Goal: Transaction & Acquisition: Purchase product/service

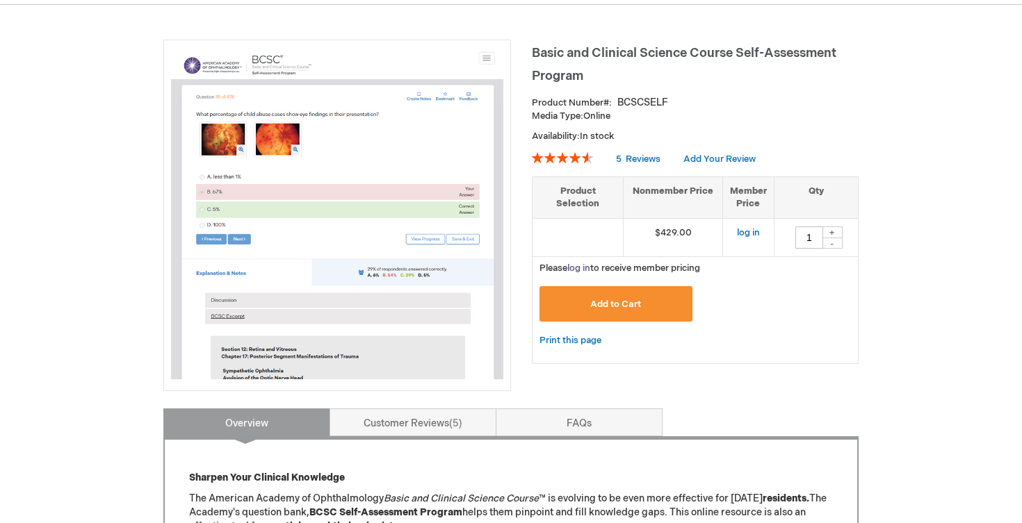
click at [579, 263] on link "log in" at bounding box center [578, 268] width 23 height 11
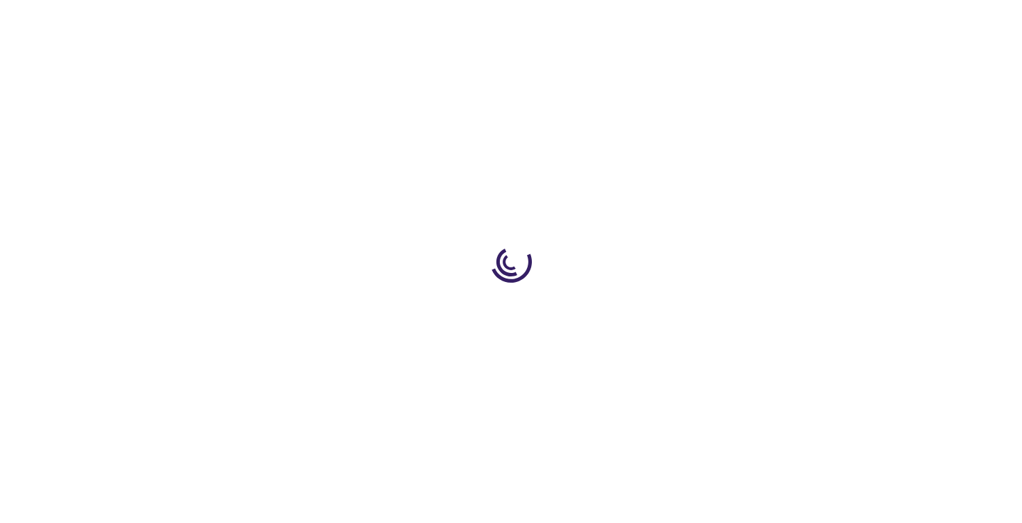
type input "1"
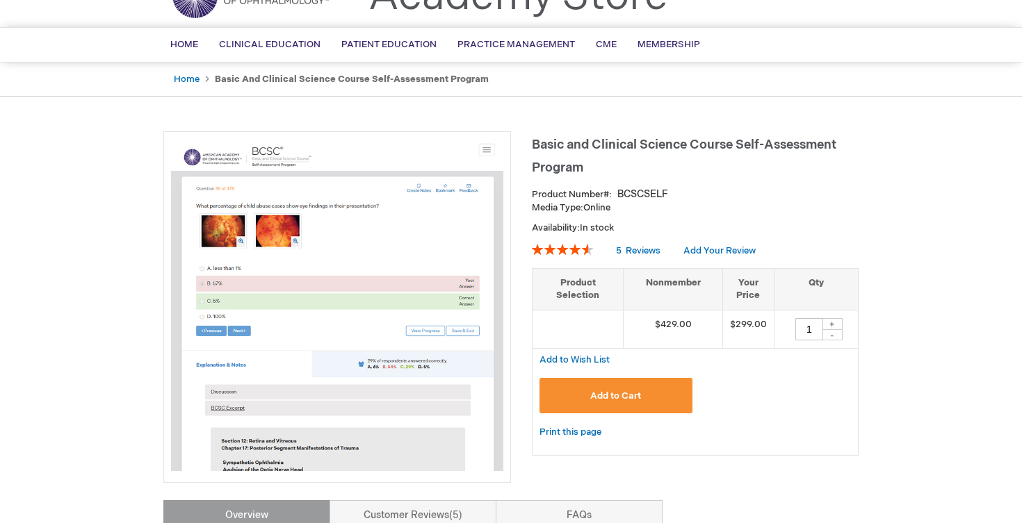
scroll to position [76, 0]
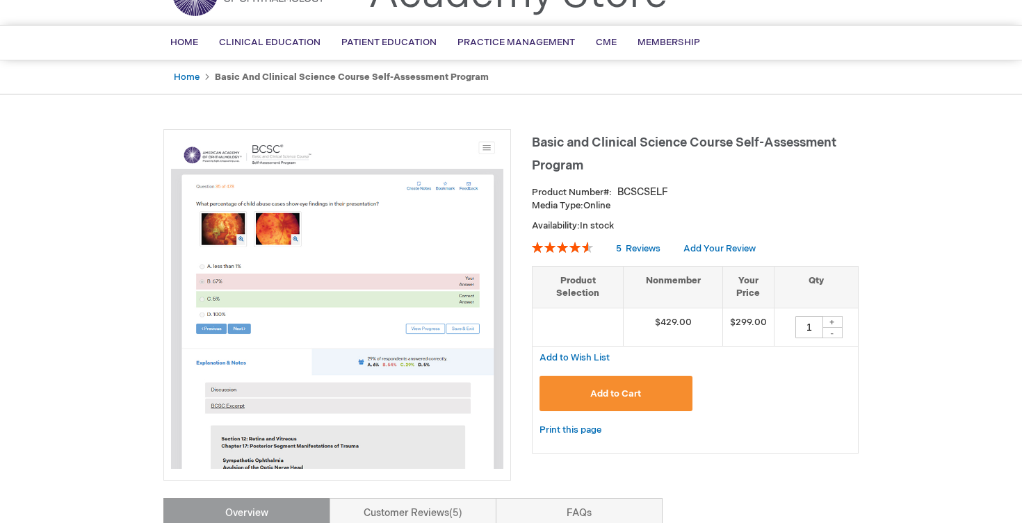
click at [619, 392] on span "Add to Cart" at bounding box center [615, 394] width 51 height 11
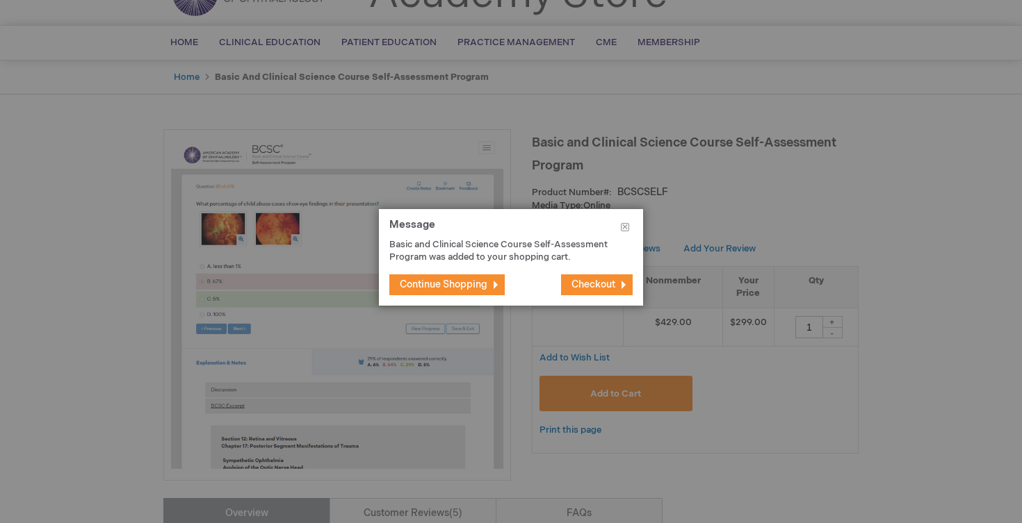
click at [596, 290] on span "Checkout" at bounding box center [593, 285] width 44 height 12
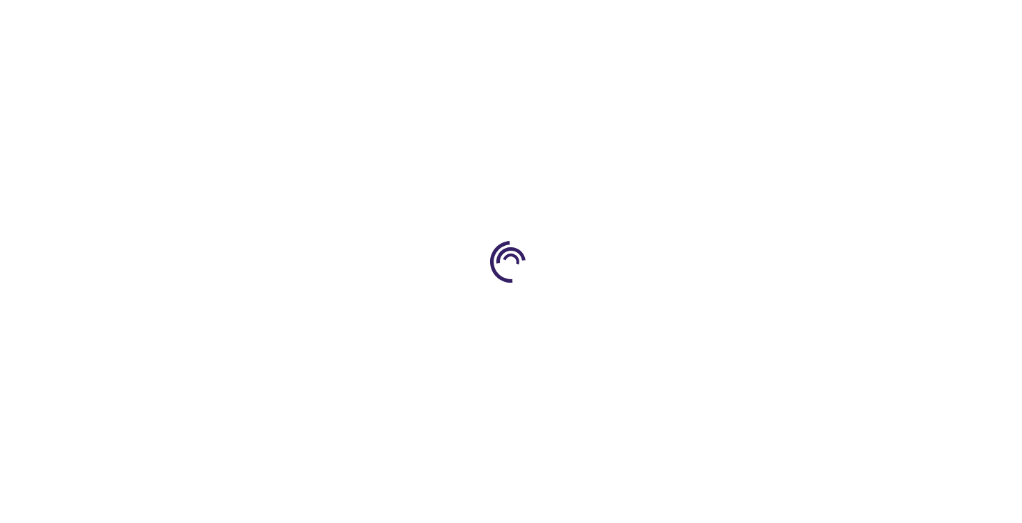
select select "US"
select select "43"
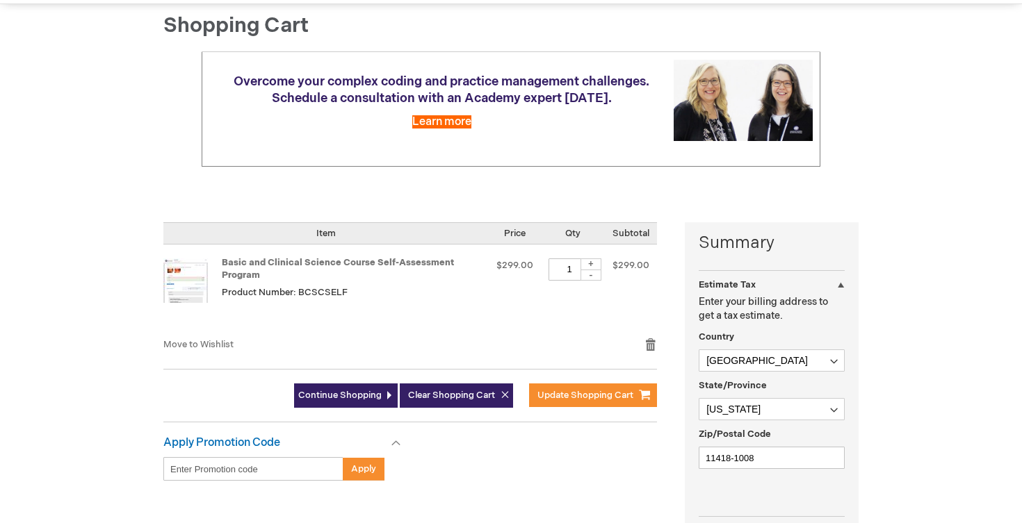
scroll to position [136, 0]
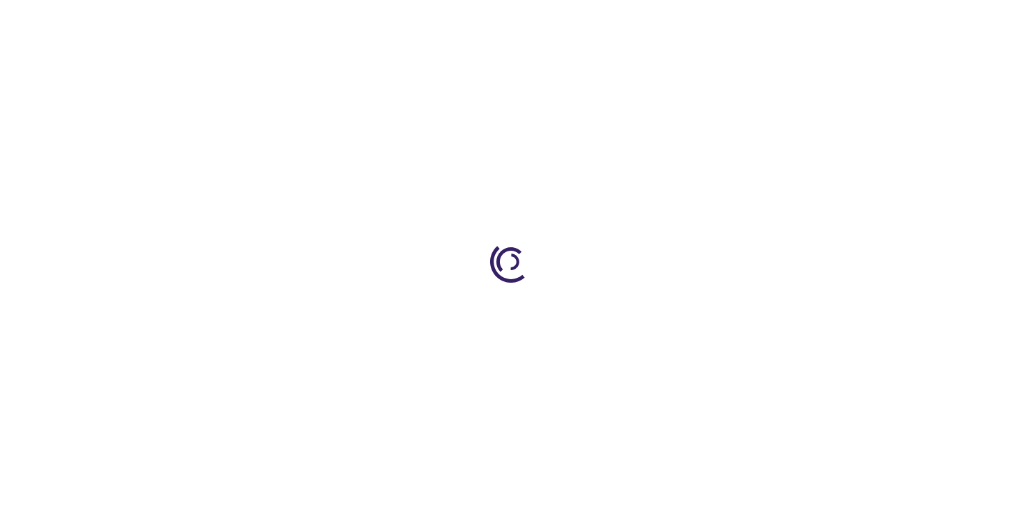
scroll to position [76, 0]
type input "1"
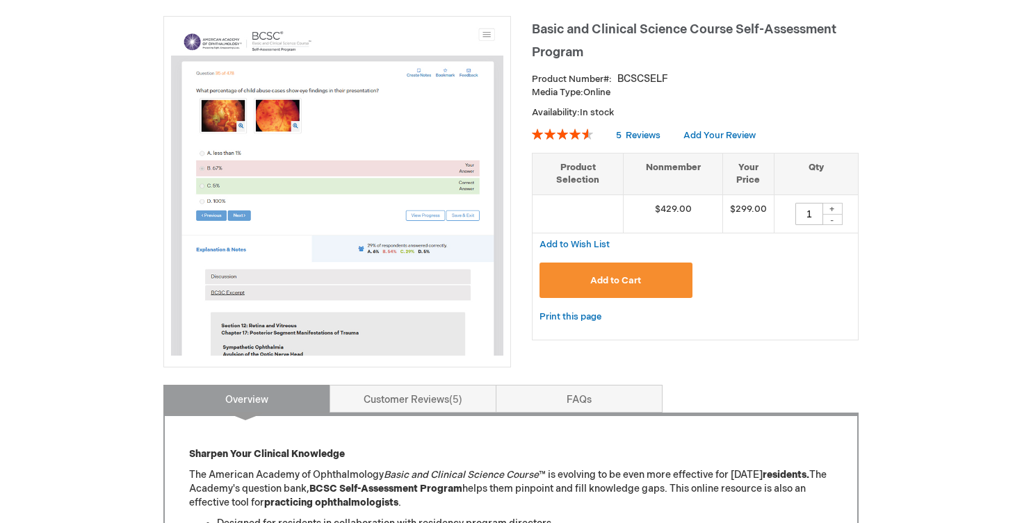
scroll to position [0, 0]
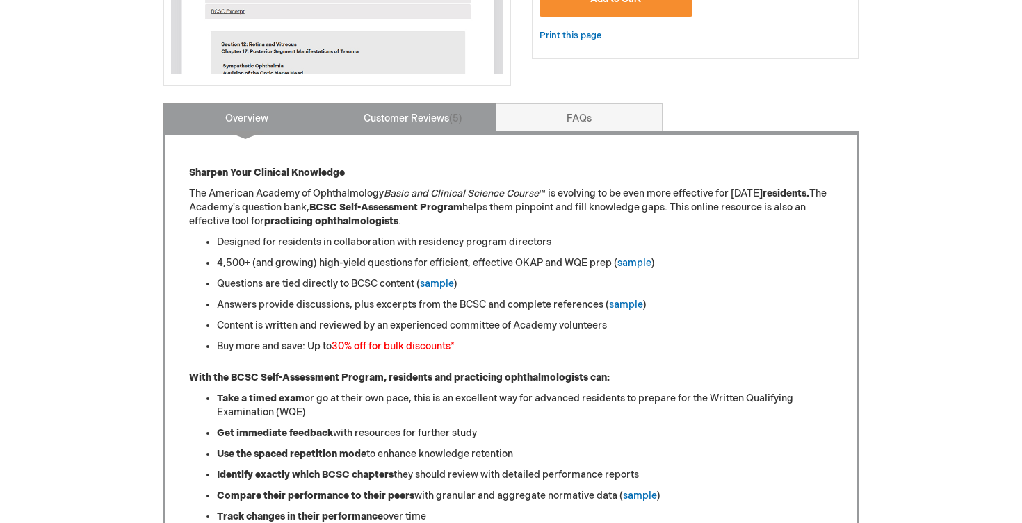
click at [417, 111] on link "Customer Reviews 5" at bounding box center [412, 118] width 167 height 28
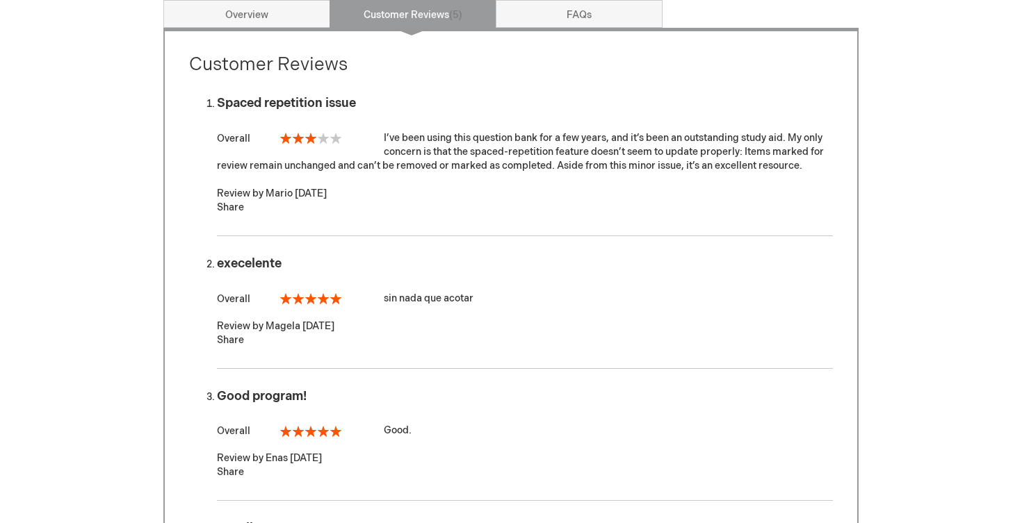
scroll to position [531, 0]
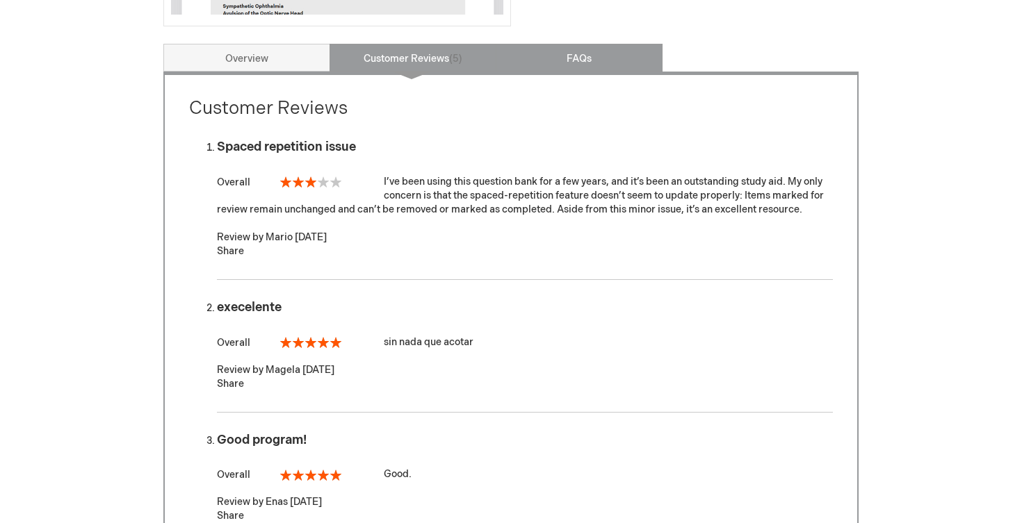
click at [568, 65] on link "FAQs" at bounding box center [579, 58] width 167 height 28
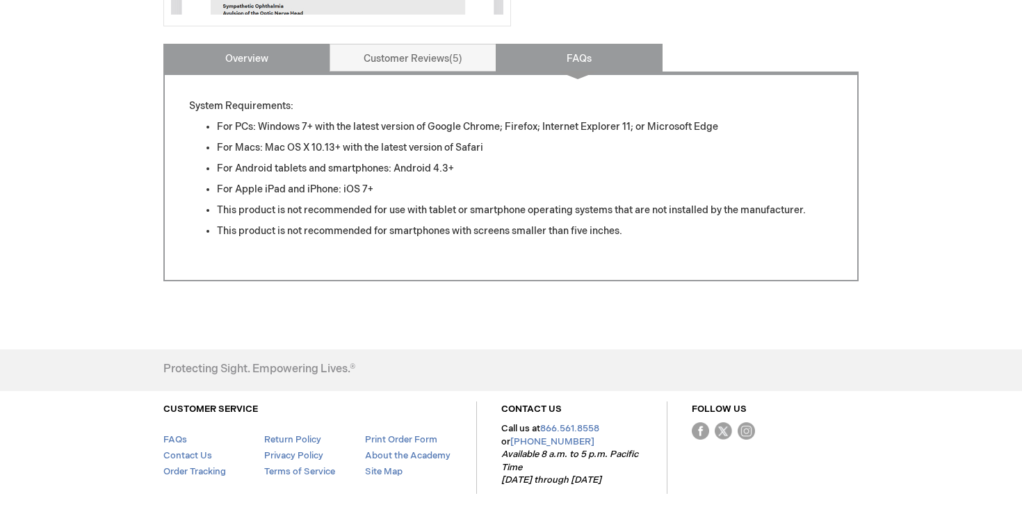
click at [284, 61] on link "Overview" at bounding box center [246, 58] width 167 height 28
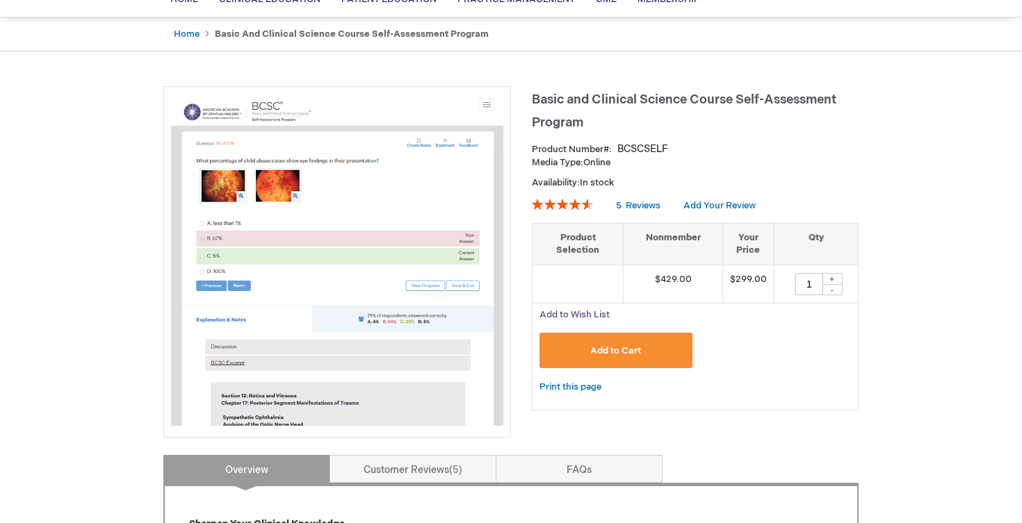
scroll to position [120, 0]
click at [638, 348] on span "Add to Cart" at bounding box center [615, 350] width 51 height 11
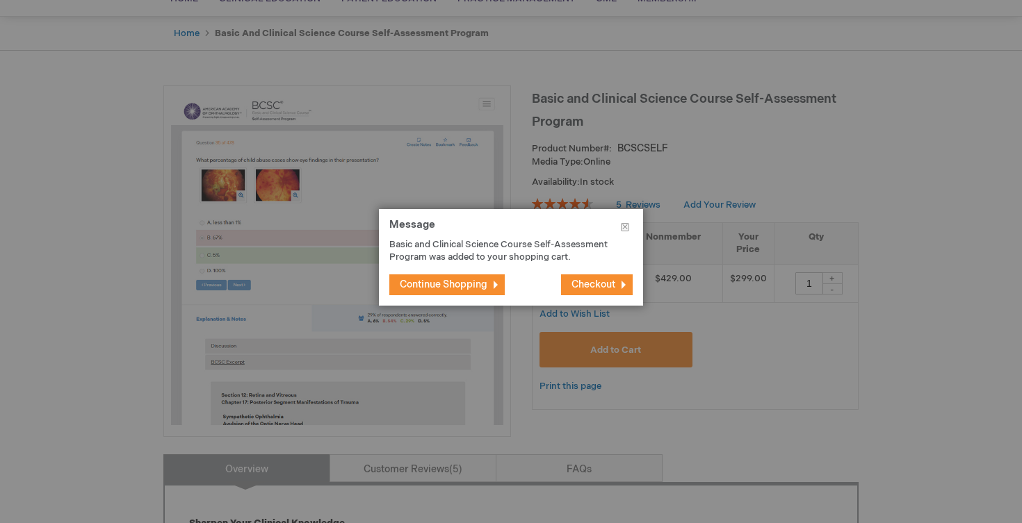
click at [581, 281] on span "Checkout" at bounding box center [593, 285] width 44 height 12
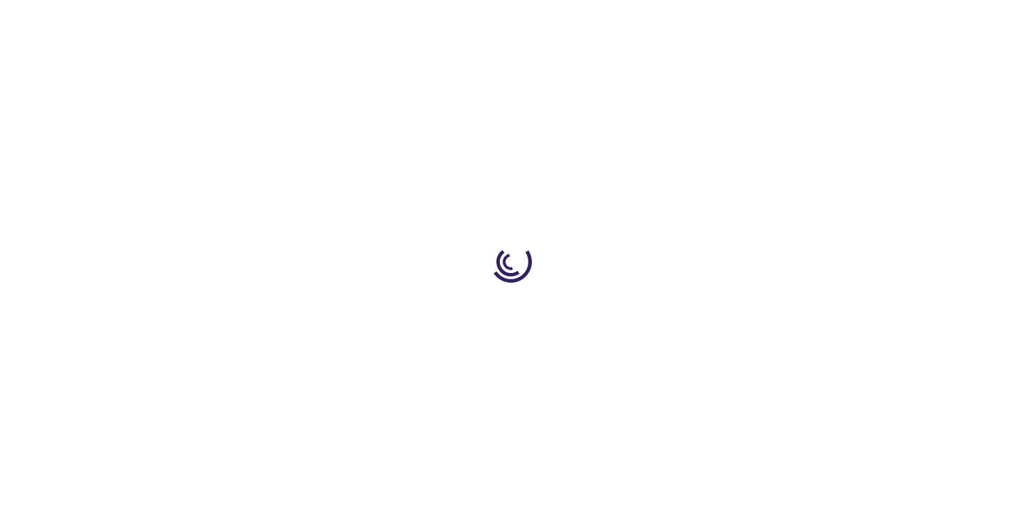
select select "US"
select select "43"
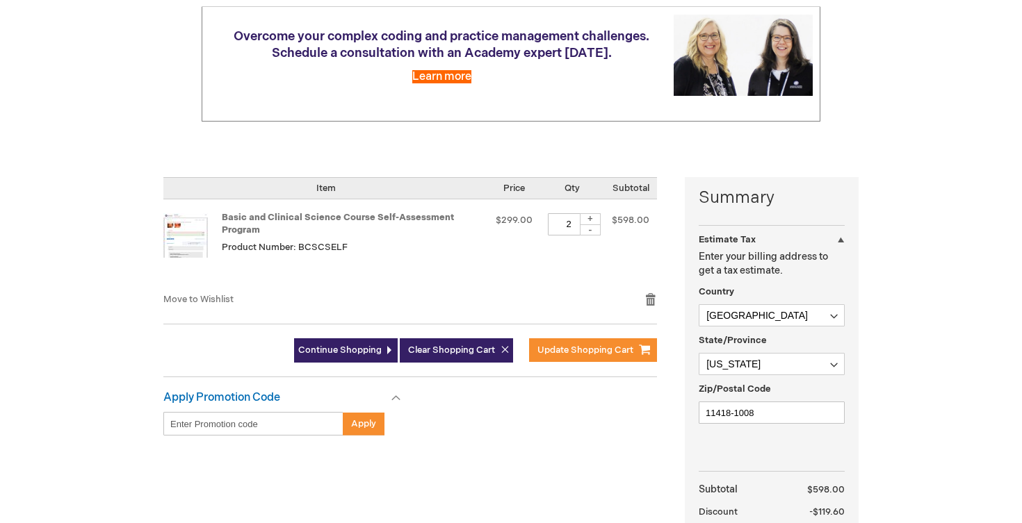
scroll to position [179, 0]
click at [593, 231] on div "-" at bounding box center [590, 229] width 21 height 11
type input "1"
click at [589, 295] on div "Move to Wishlist Remove item" at bounding box center [410, 304] width 494 height 24
click at [628, 215] on span "$598.00" at bounding box center [631, 219] width 38 height 11
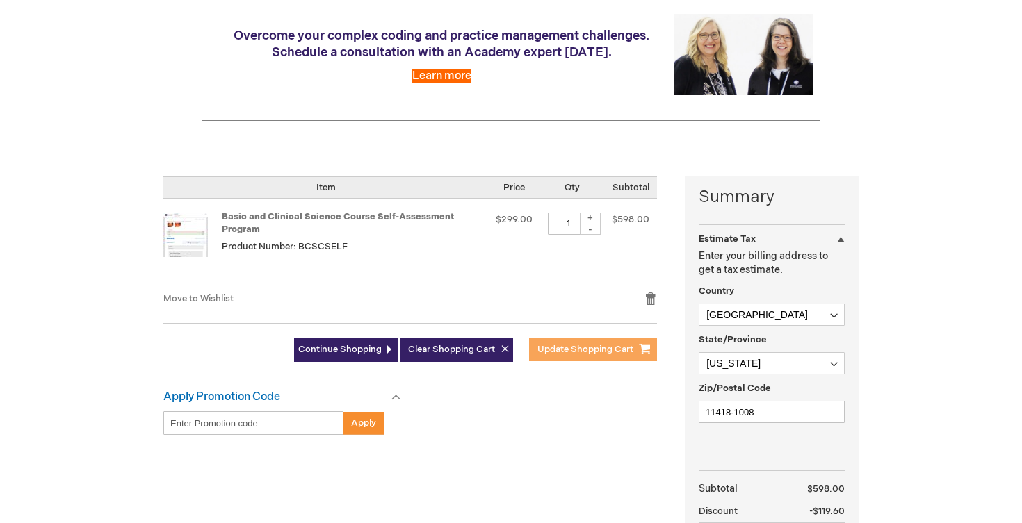
click at [596, 348] on span "Update Shopping Cart" at bounding box center [585, 349] width 96 height 11
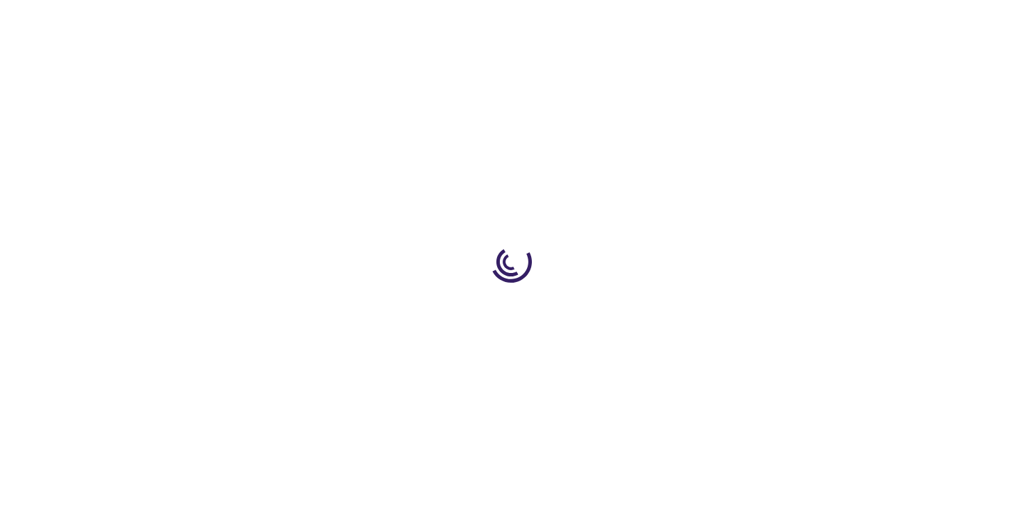
select select "US"
select select "43"
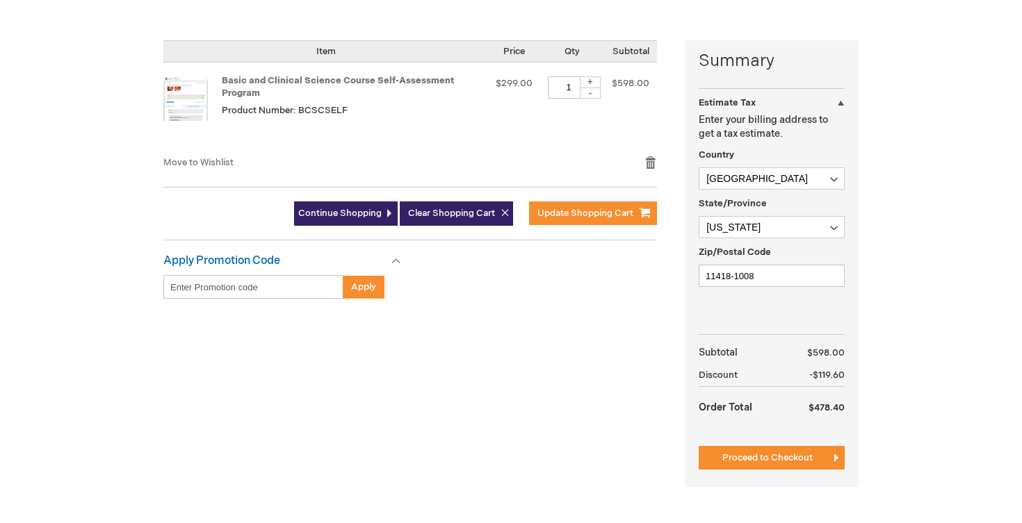
scroll to position [47, 0]
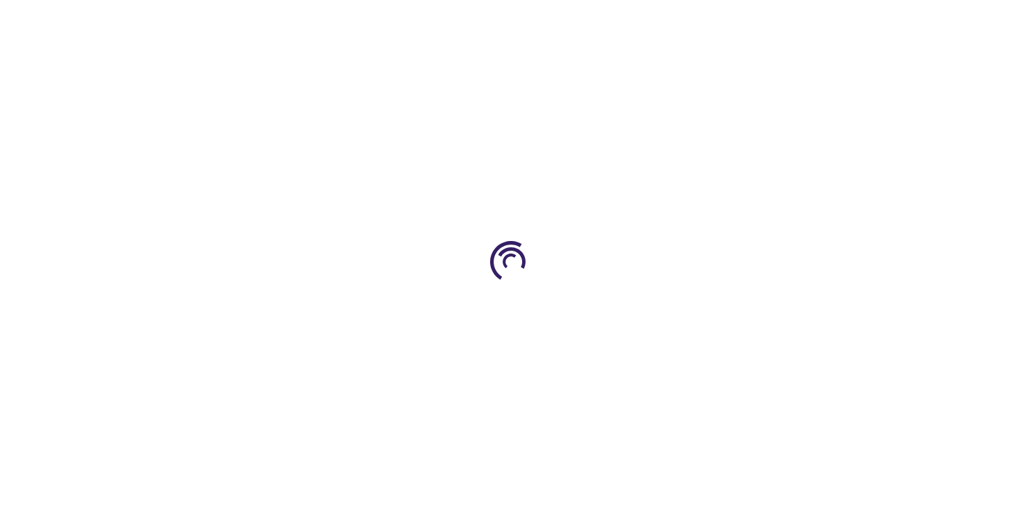
type input "1"
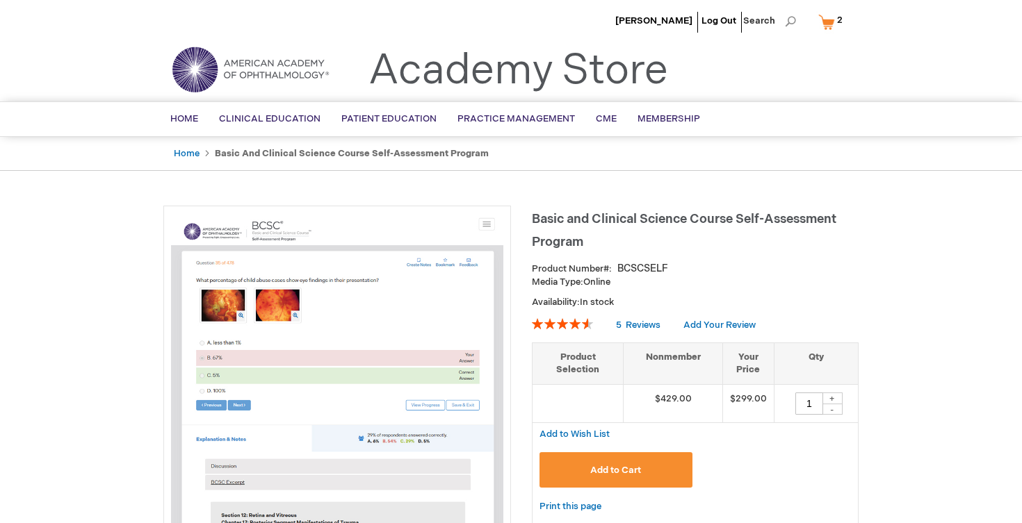
click at [835, 20] on span "2 2 items" at bounding box center [840, 20] width 10 height 17
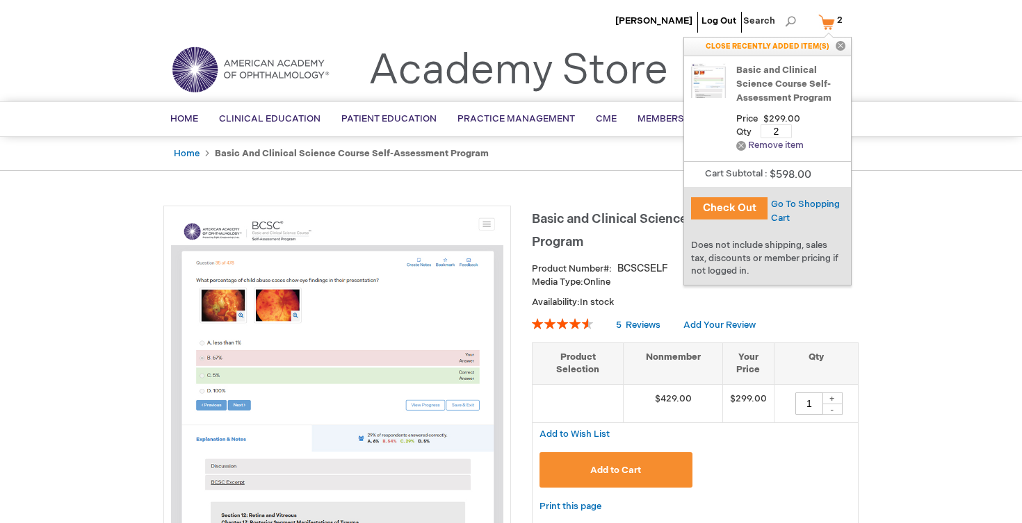
click at [744, 148] on link "Remove Remove item" at bounding box center [769, 145] width 67 height 10
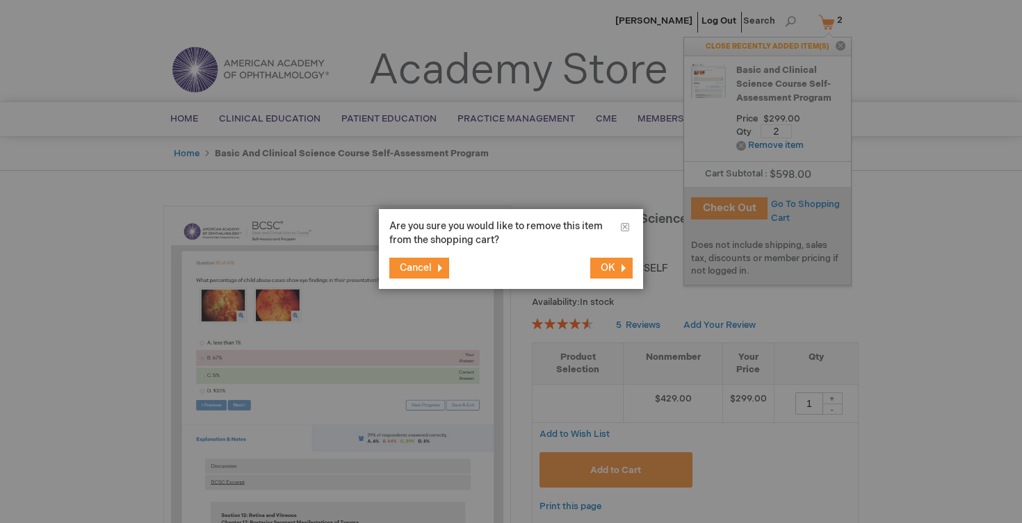
click at [621, 267] on button "OK" at bounding box center [611, 268] width 42 height 21
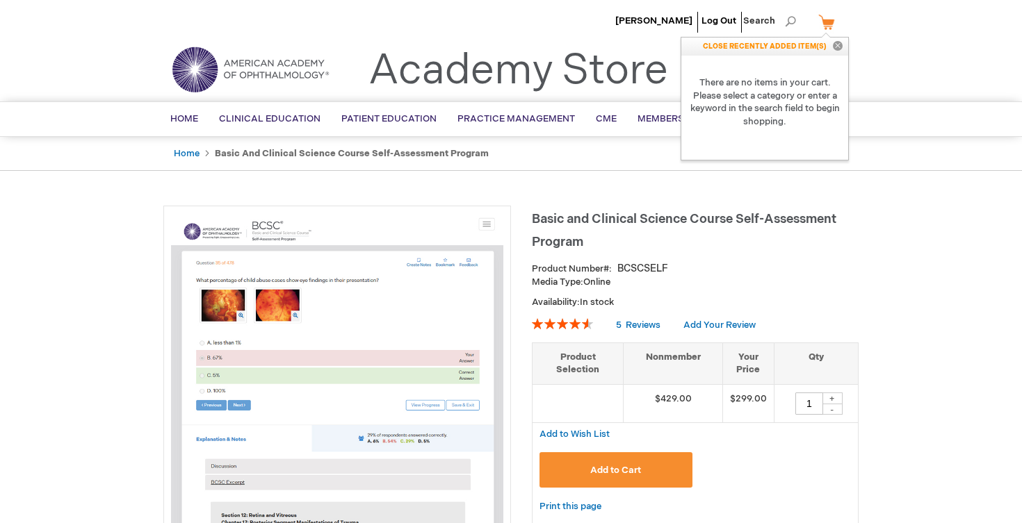
click at [641, 464] on button "Add to Cart" at bounding box center [615, 469] width 153 height 35
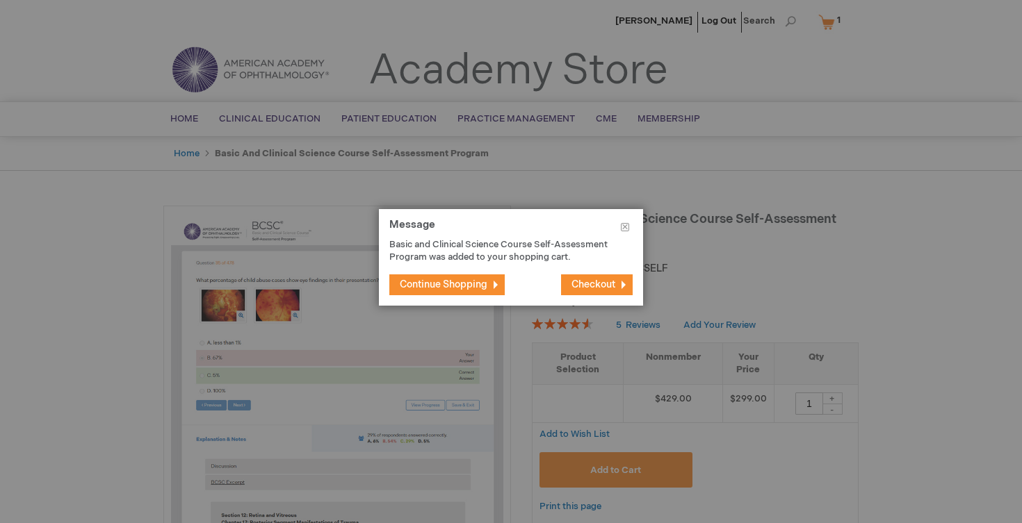
click at [586, 285] on span "Checkout" at bounding box center [593, 285] width 44 height 12
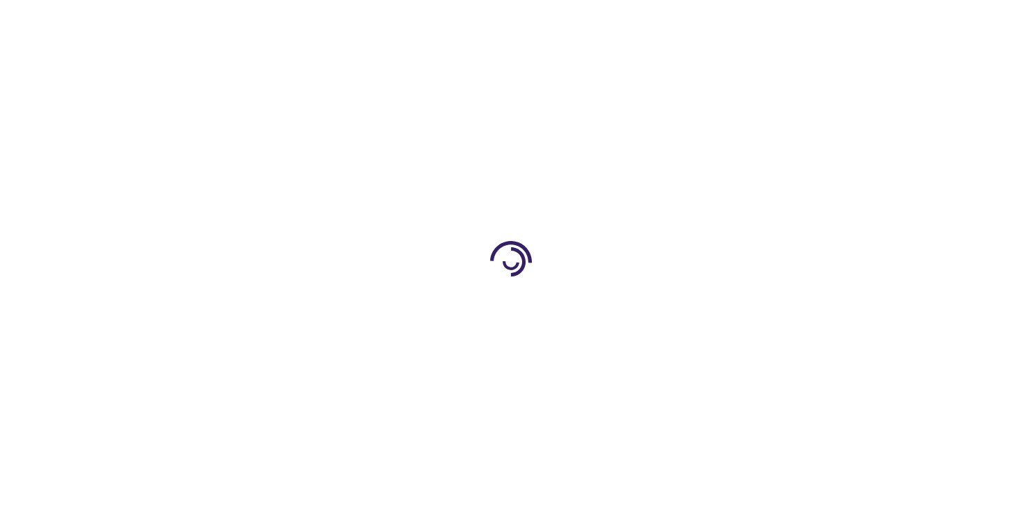
select select "US"
select select "43"
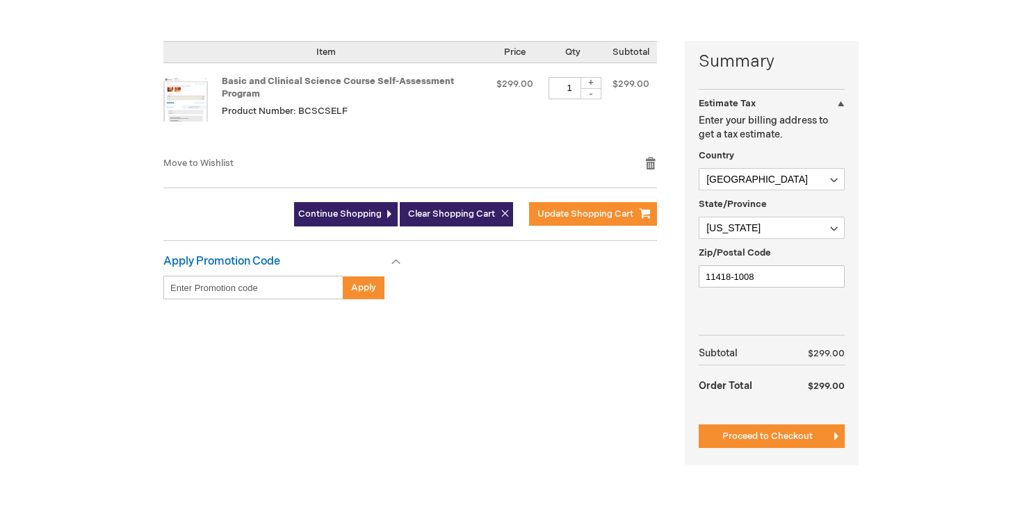
scroll to position [316, 0]
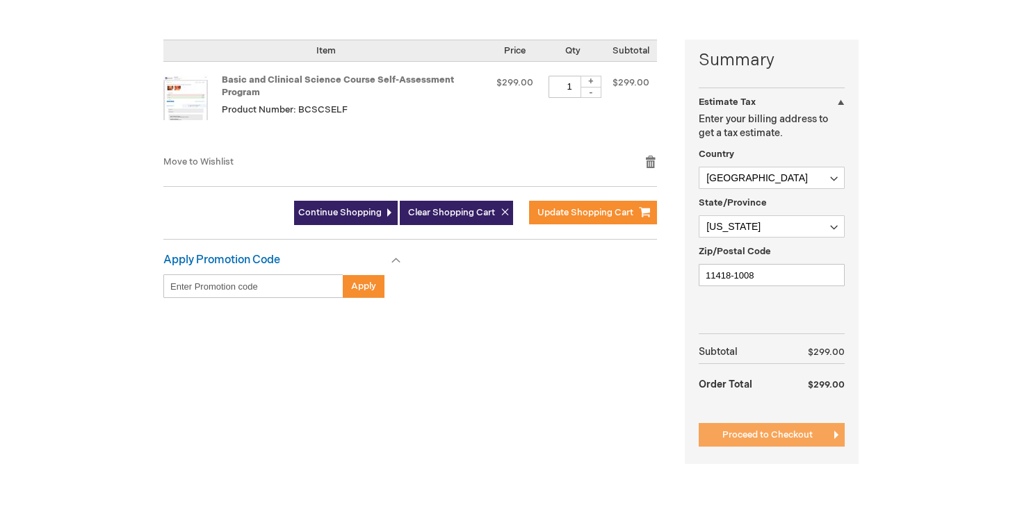
click at [756, 439] on span "Proceed to Checkout" at bounding box center [767, 435] width 90 height 11
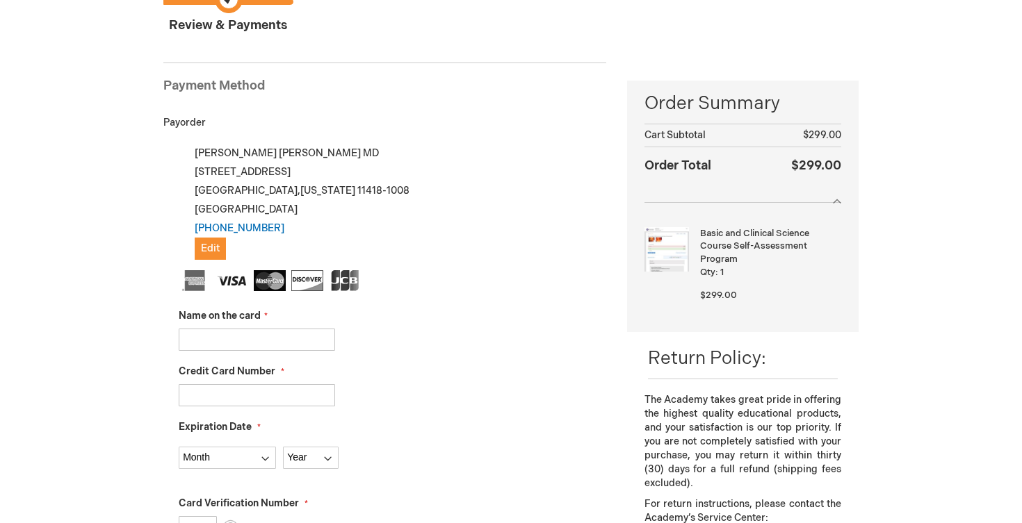
scroll to position [142, 0]
click at [288, 339] on input "Name on the card" at bounding box center [257, 339] width 156 height 22
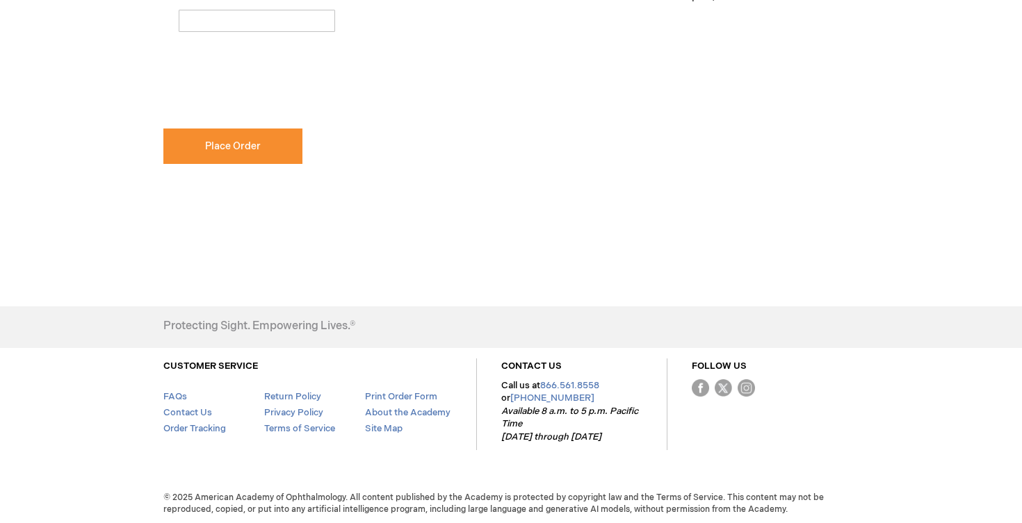
scroll to position [856, 0]
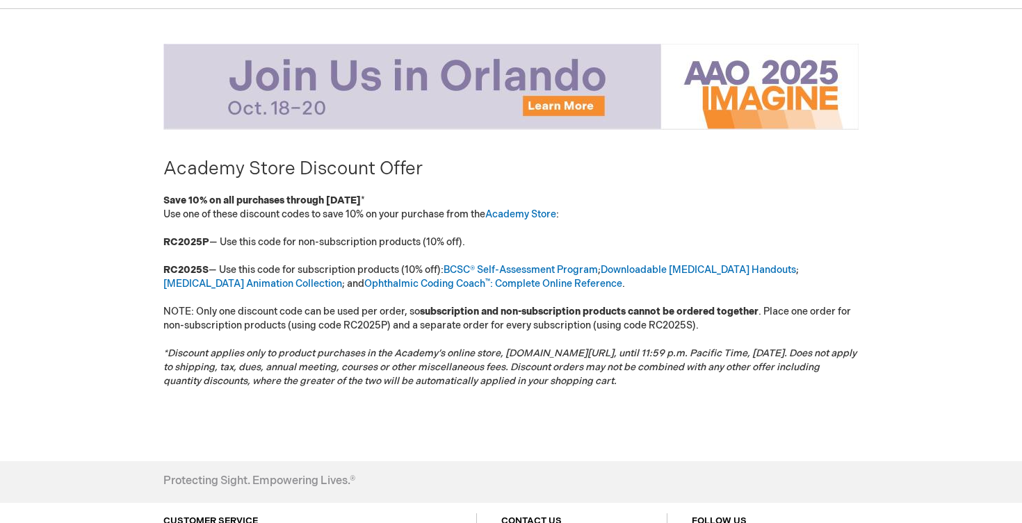
scroll to position [164, 0]
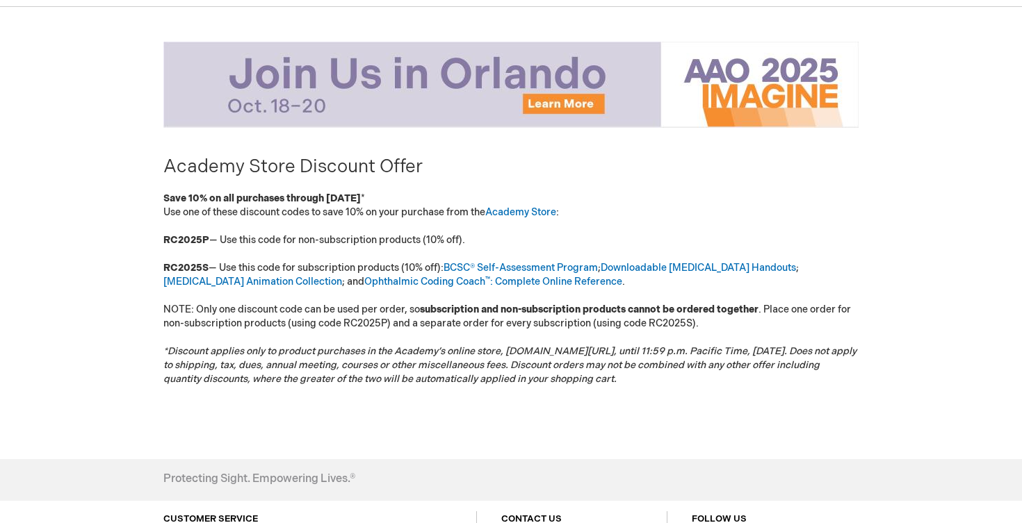
click at [195, 261] on p "Use one of these discount codes to save 10% on your purchase from the Academy S…" at bounding box center [510, 296] width 695 height 181
copy strong "RC2025S"
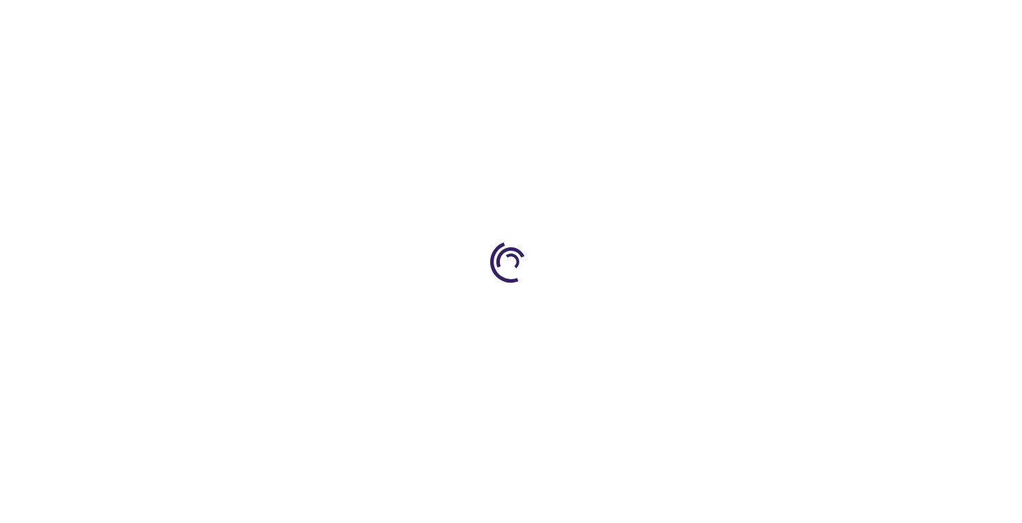
select select "US"
select select "43"
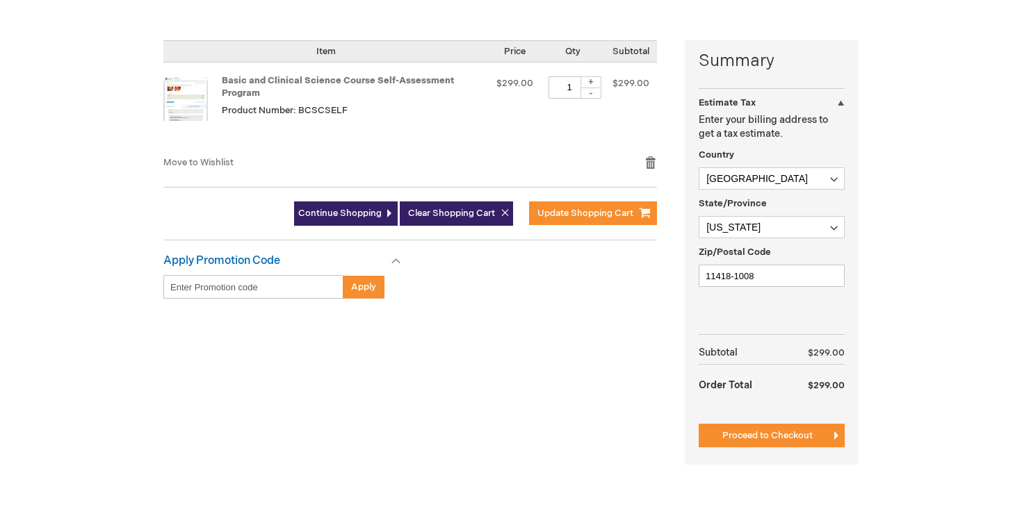
click at [278, 297] on input "Enter discount code" at bounding box center [253, 287] width 180 height 24
paste input "RC2025S"
type input "RC2025S"
click at [351, 288] on span "Apply" at bounding box center [363, 287] width 25 height 11
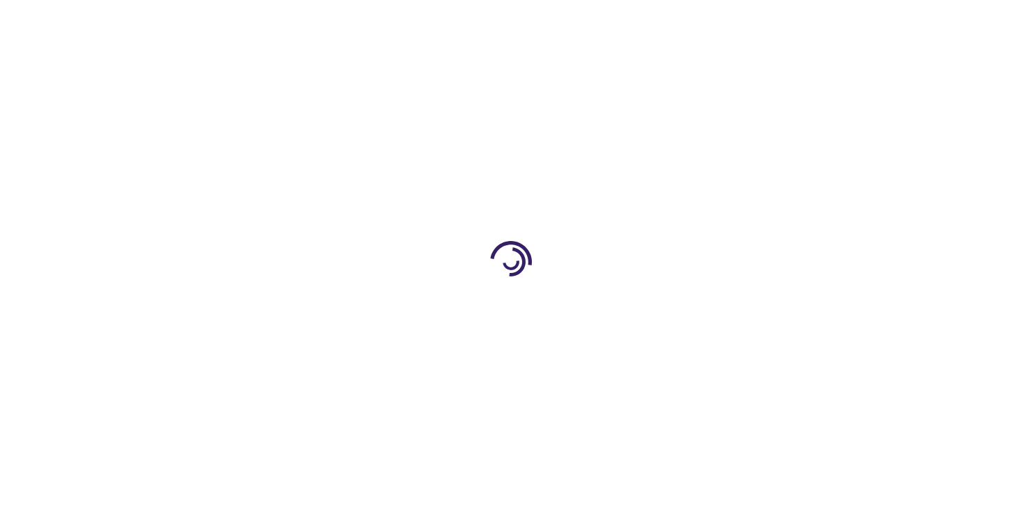
select select "US"
select select "43"
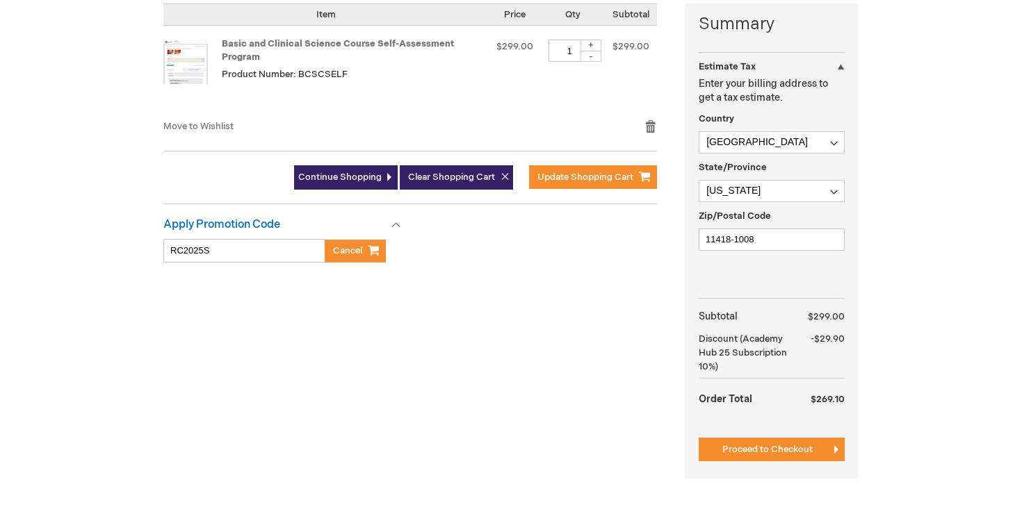
scroll to position [397, 0]
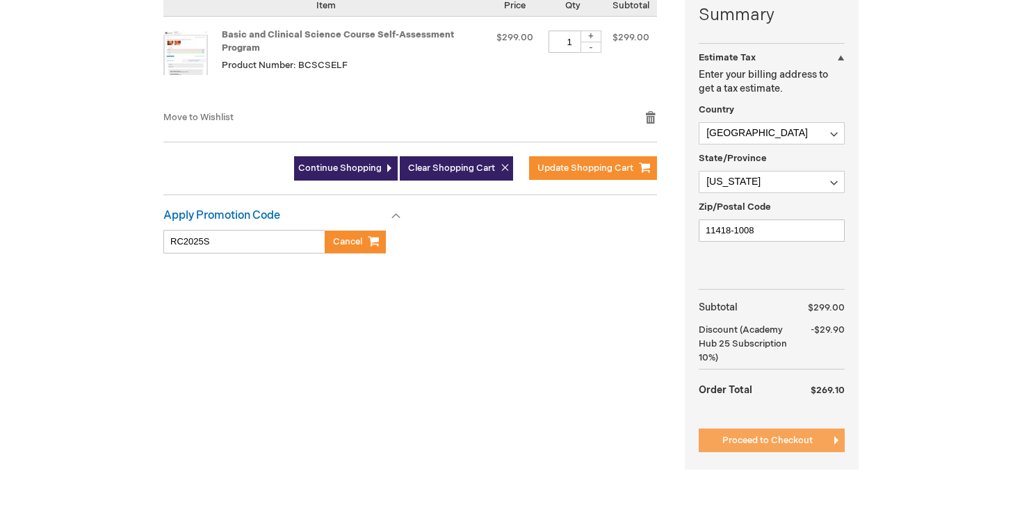
click at [767, 443] on span "Proceed to Checkout" at bounding box center [767, 440] width 90 height 11
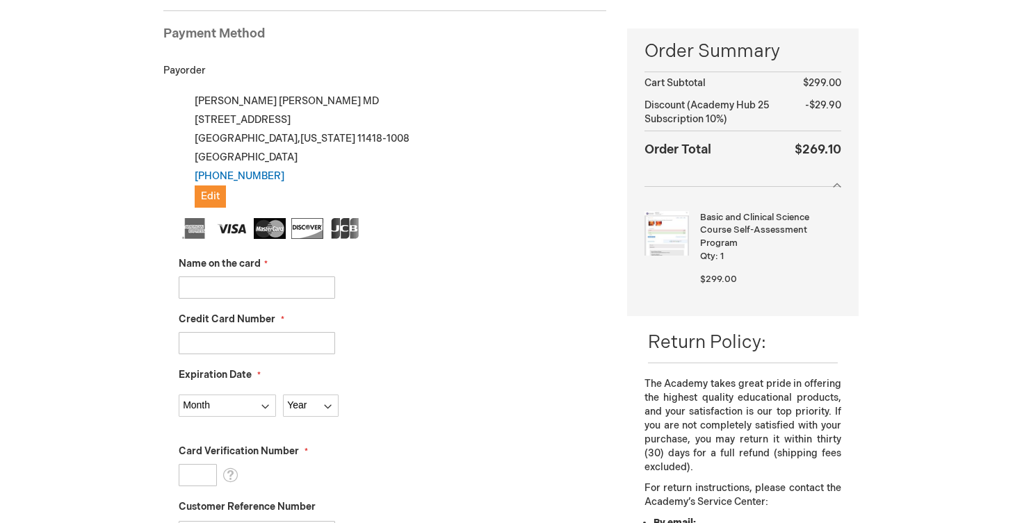
scroll to position [197, 0]
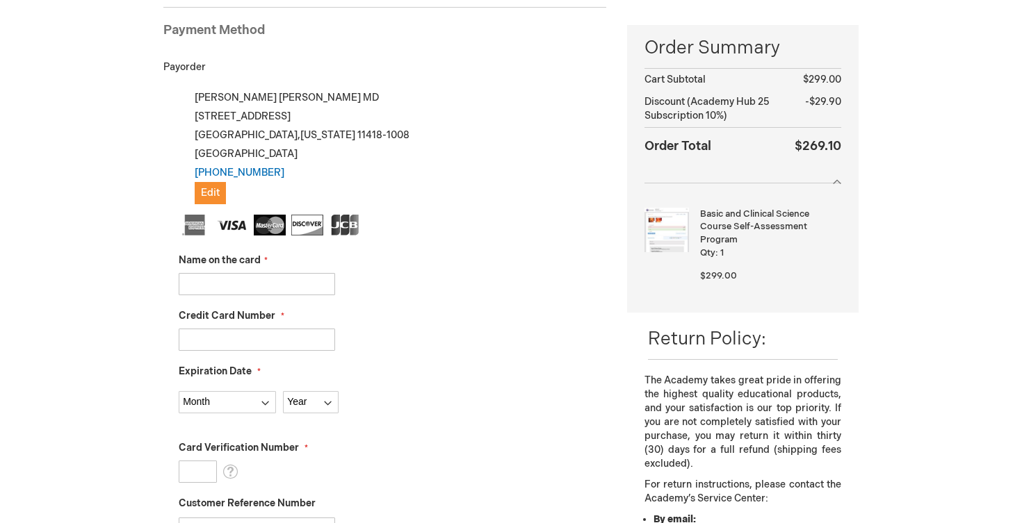
click at [282, 278] on input "Name on the card" at bounding box center [257, 284] width 156 height 22
click at [282, 279] on input "Name on the card" at bounding box center [257, 284] width 156 height 22
type input "[PERSON_NAME]"
click at [261, 329] on input "Credit Card Number" at bounding box center [257, 340] width 156 height 22
type input "[CREDIT_CARD_NUMBER]"
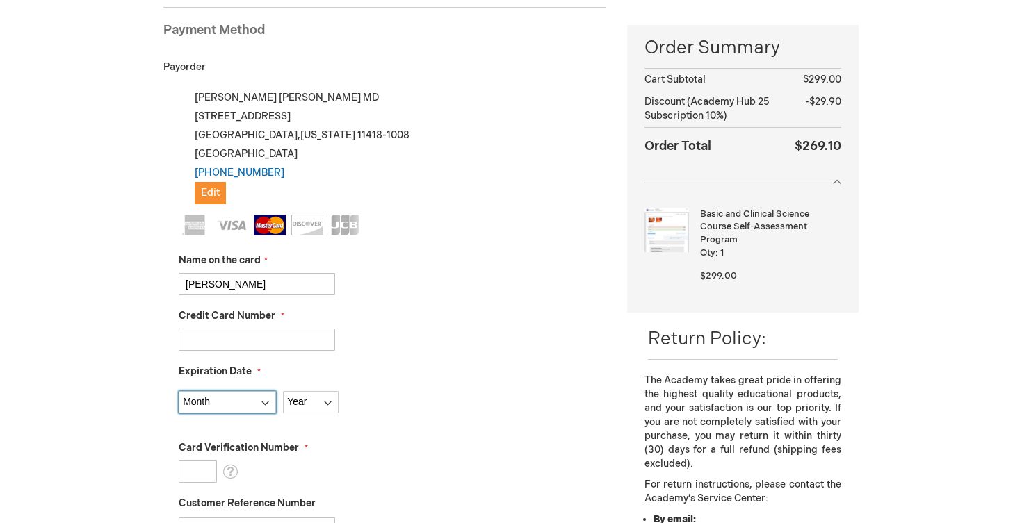
click at [220, 404] on select "Month [DATE] - [DATE] - [DATE] - [DATE] - [DATE] - [DATE] - [DATE] - [DATE] - […" at bounding box center [227, 402] width 97 height 22
select select "4"
click at [302, 402] on select "Year [DATE] 2026 2027 2028 2029 2030 2031 2032 2033 2034 2035" at bounding box center [311, 402] width 56 height 22
select select "2028"
click at [197, 468] on input "Card Verification Number" at bounding box center [198, 472] width 38 height 22
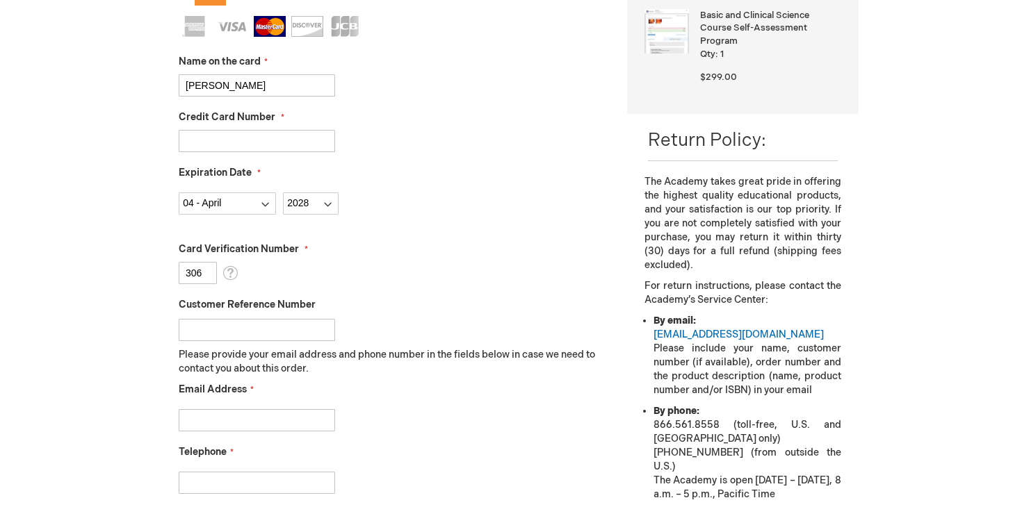
scroll to position [415, 0]
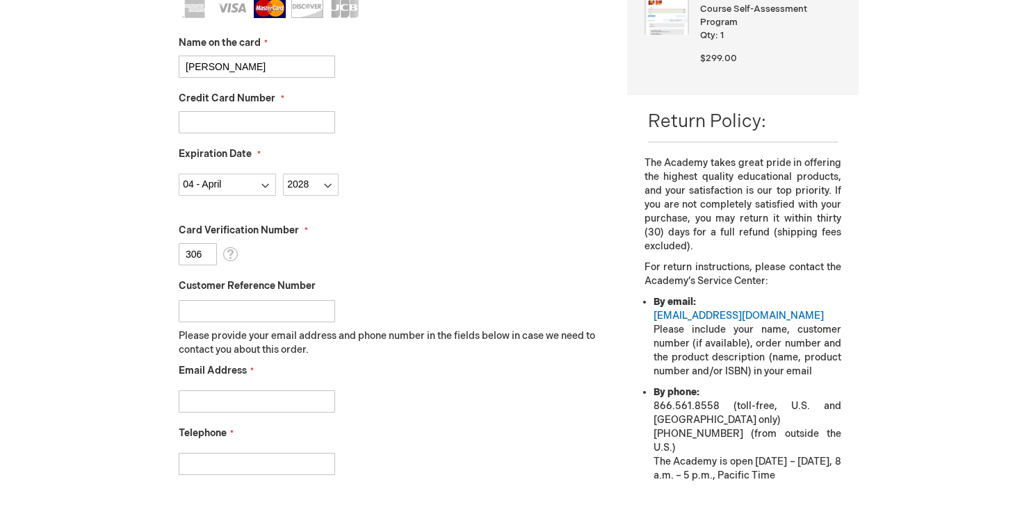
type input "306"
click at [244, 396] on input "Email Address" at bounding box center [257, 402] width 156 height 22
type input "[EMAIL_ADDRESS][DOMAIN_NAME]"
click at [259, 462] on input "Telephone" at bounding box center [257, 464] width 156 height 22
type input "3475451816"
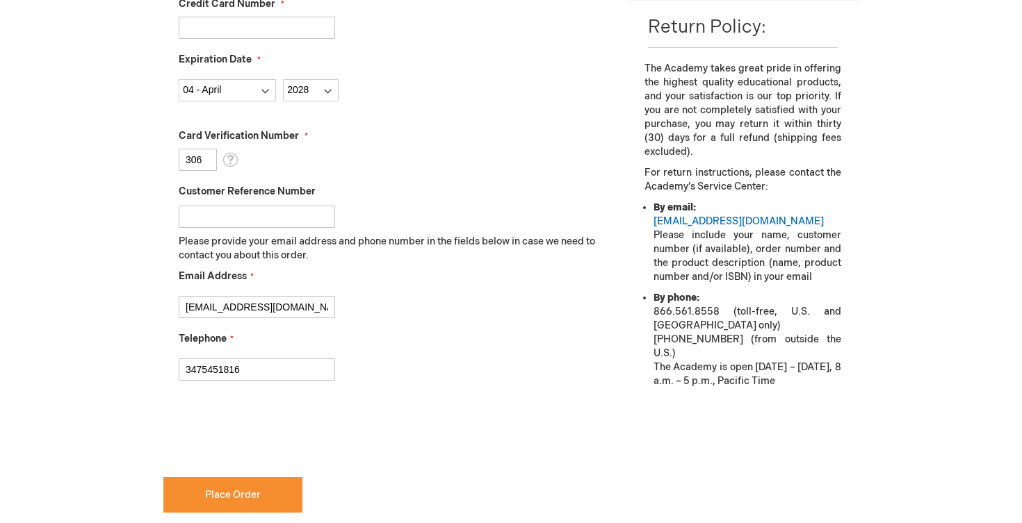
scroll to position [510, 0]
checkbox input "true"
click at [254, 502] on button "Place Order" at bounding box center [232, 494] width 139 height 35
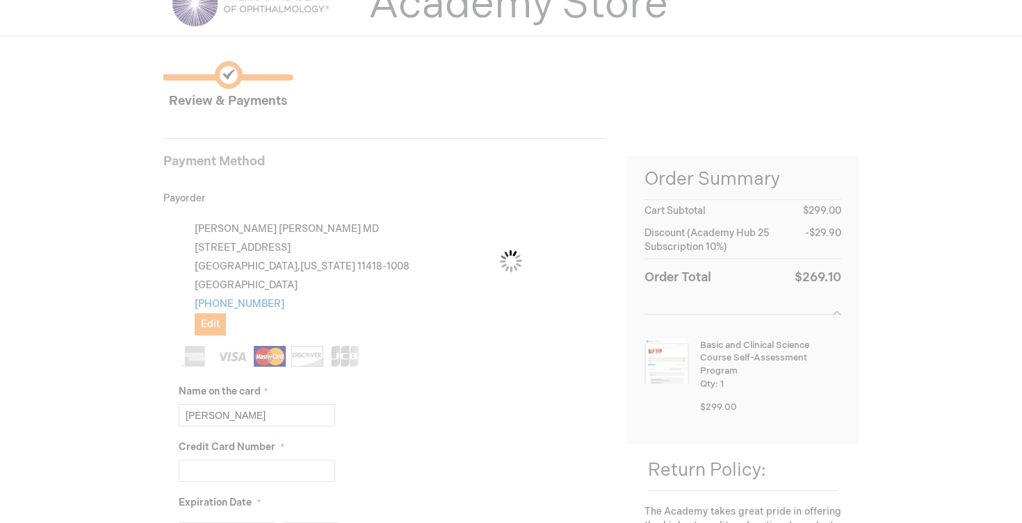
scroll to position [0, 0]
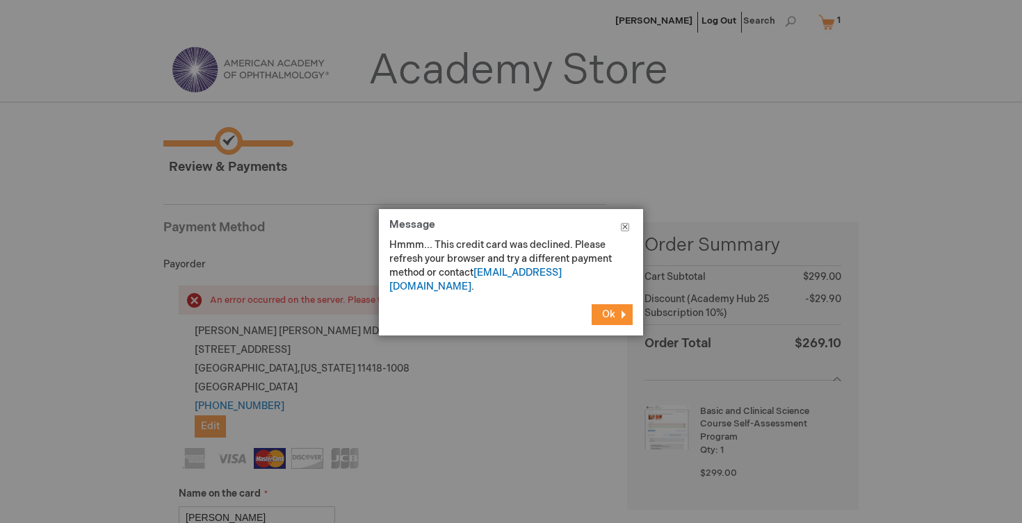
click at [625, 223] on button "Close" at bounding box center [625, 230] width 36 height 42
click at [613, 309] on span "Ok" at bounding box center [608, 315] width 13 height 12
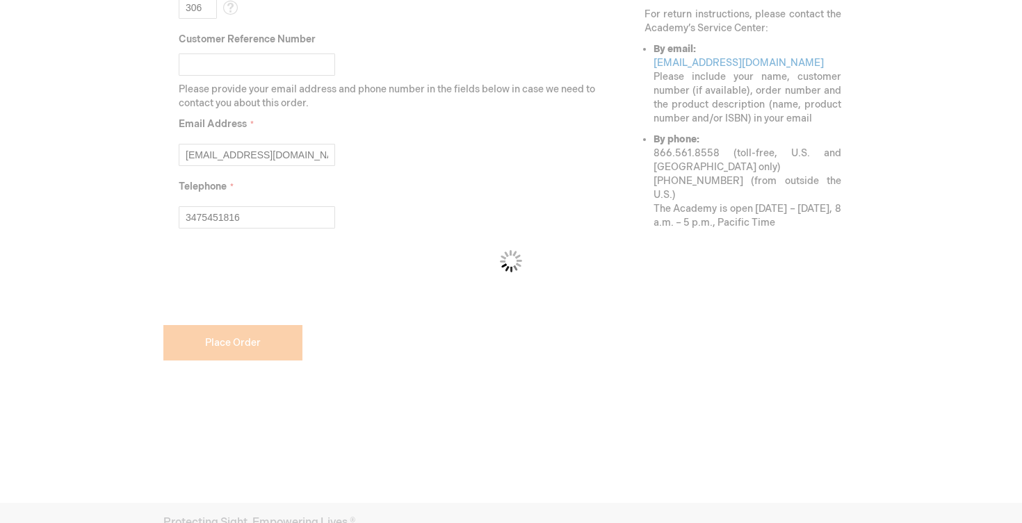
scroll to position [662, 0]
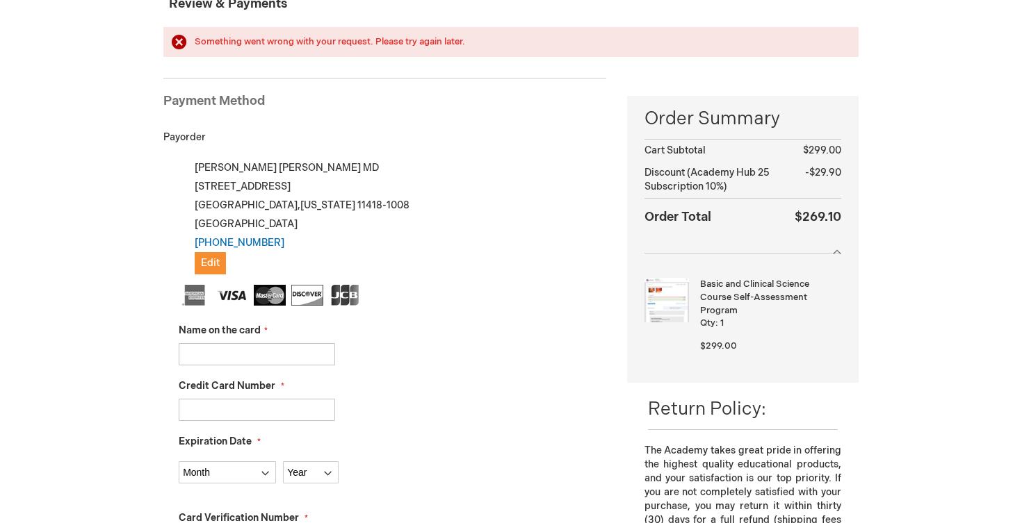
scroll to position [165, 0]
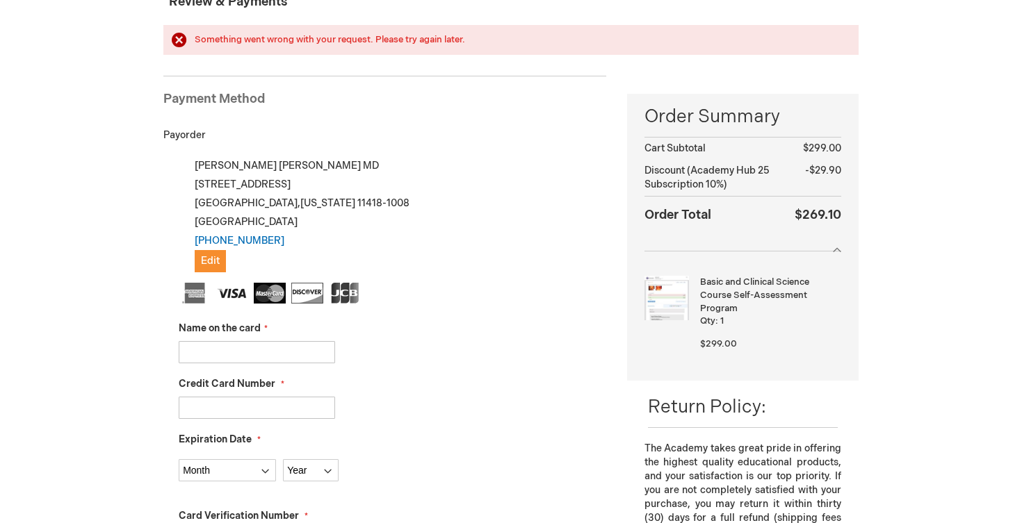
click at [254, 349] on input "Name on the card" at bounding box center [257, 352] width 156 height 22
type input "[PERSON_NAME]"
click at [265, 402] on input "Credit Card Number" at bounding box center [257, 408] width 156 height 22
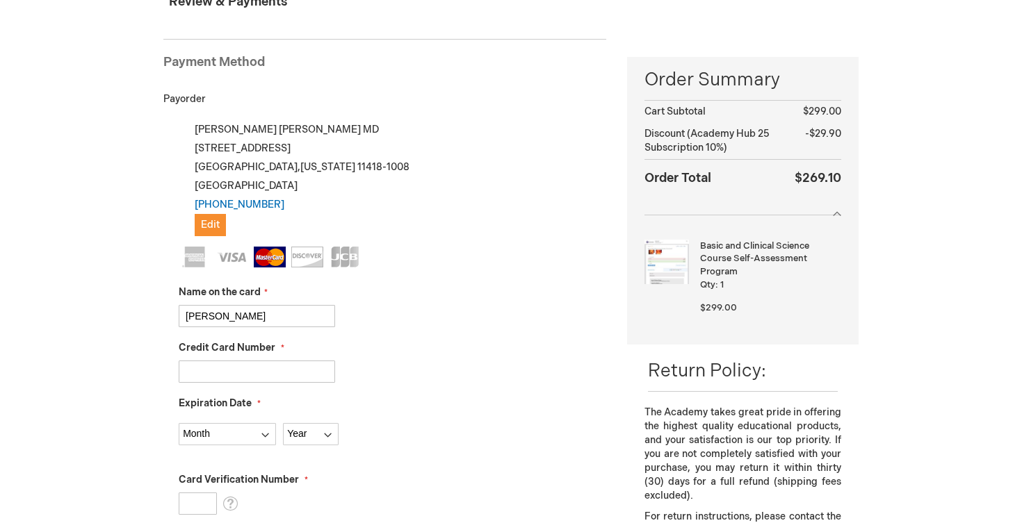
type input "[CREDIT_CARD_NUMBER]"
click at [235, 432] on select "Month [DATE] - [DATE] - [DATE] - [DATE] - [DATE] - [DATE] - [DATE] - [DATE] - […" at bounding box center [227, 434] width 97 height 22
select select "4"
click at [304, 437] on select "Year [DATE] 2026 2027 2028 2029 2030 2031 2032 2033 2034 2035" at bounding box center [311, 434] width 56 height 22
select select "2028"
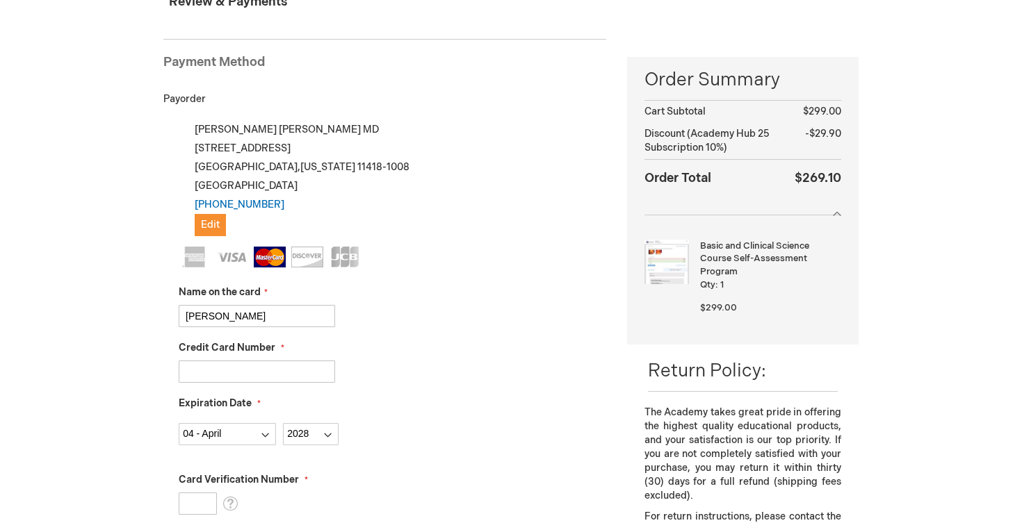
click at [202, 502] on input "Card Verification Number" at bounding box center [198, 504] width 38 height 22
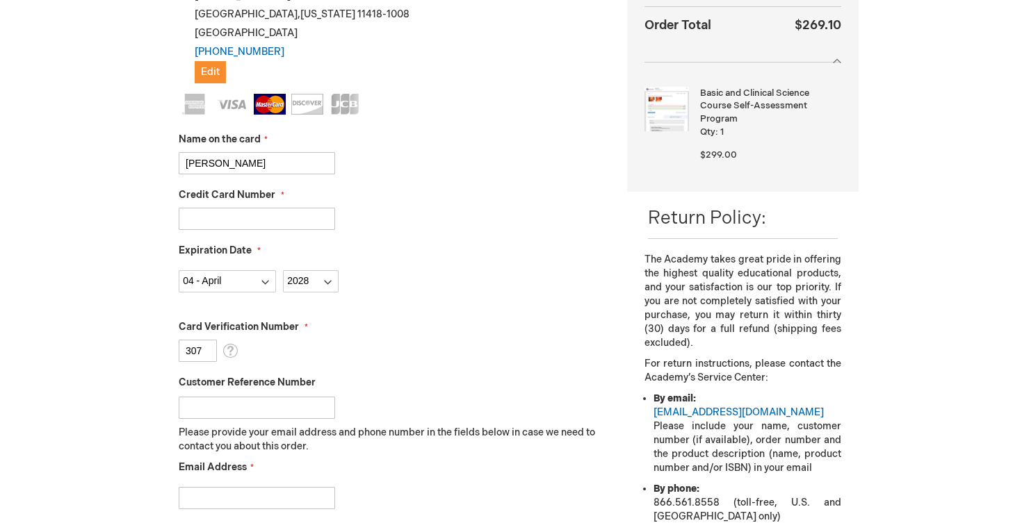
scroll to position [319, 0]
type input "307"
click at [217, 491] on input "Email Address" at bounding box center [257, 498] width 156 height 22
type input "[EMAIL_ADDRESS][DOMAIN_NAME]"
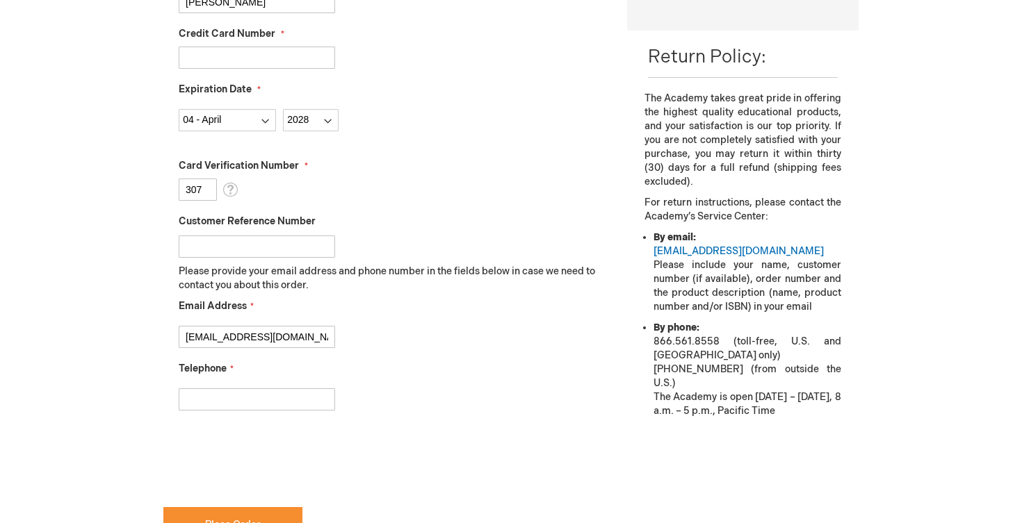
scroll to position [482, 0]
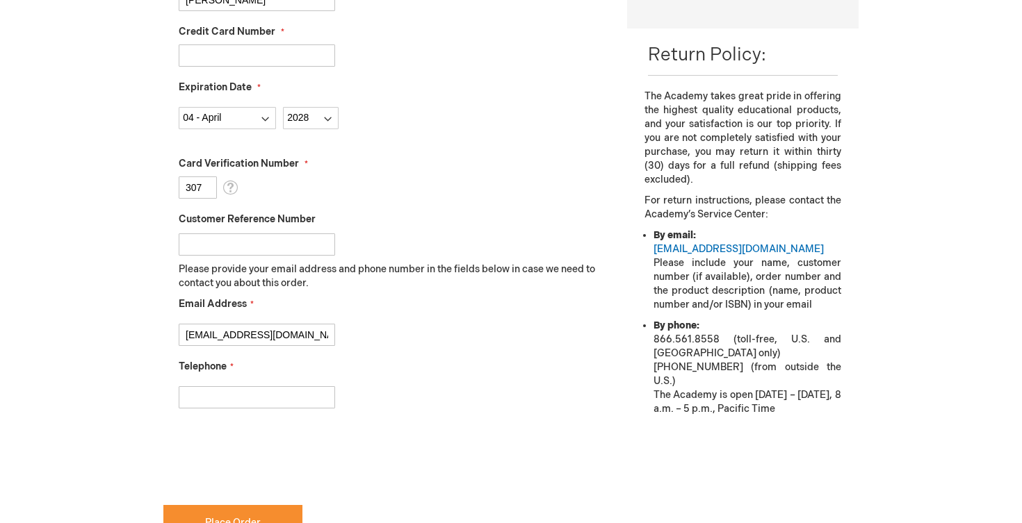
click at [222, 396] on input "Telephone" at bounding box center [257, 397] width 156 height 22
type input "3475451816"
checkbox input "true"
click at [204, 512] on button "Place Order" at bounding box center [232, 522] width 139 height 35
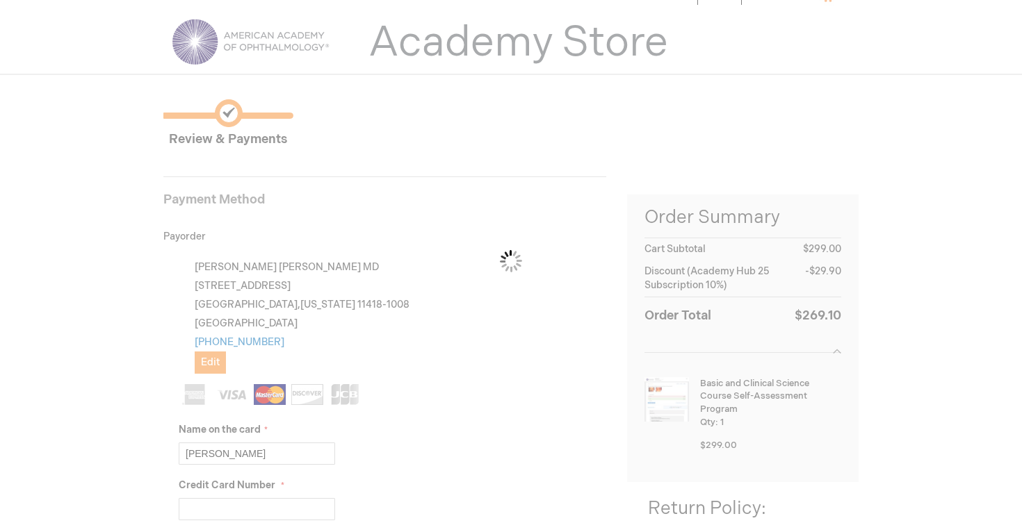
scroll to position [0, 0]
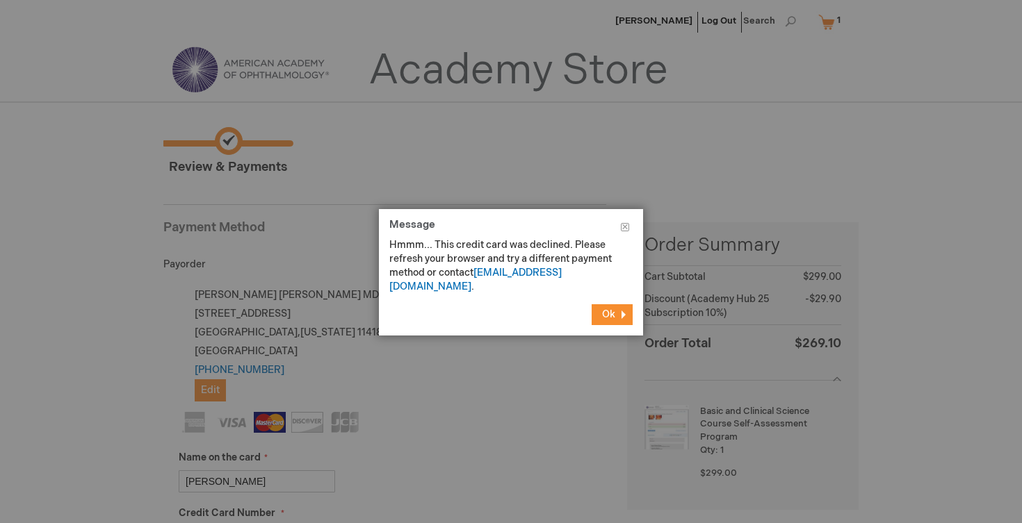
click at [623, 306] on button "Ok" at bounding box center [612, 314] width 41 height 21
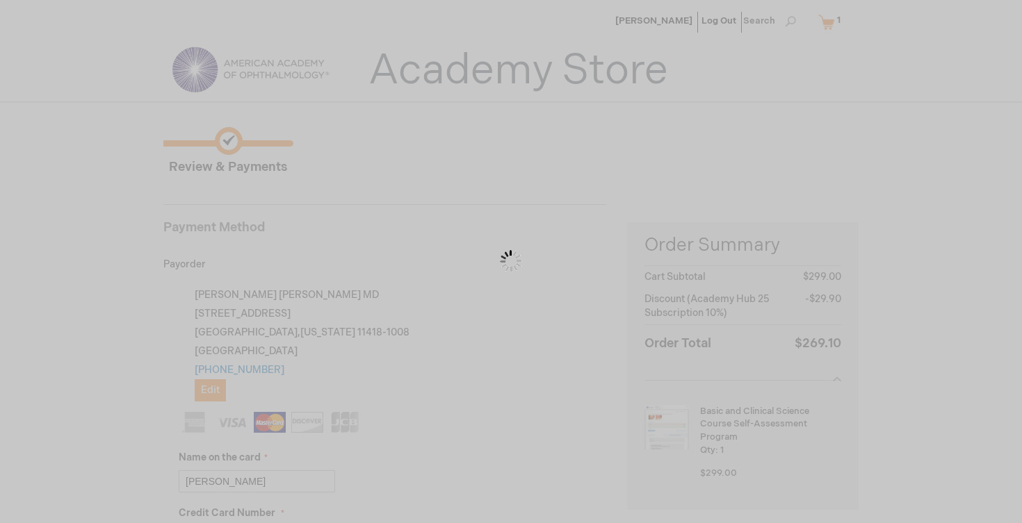
scroll to position [742, 0]
